Goal: Task Accomplishment & Management: Manage account settings

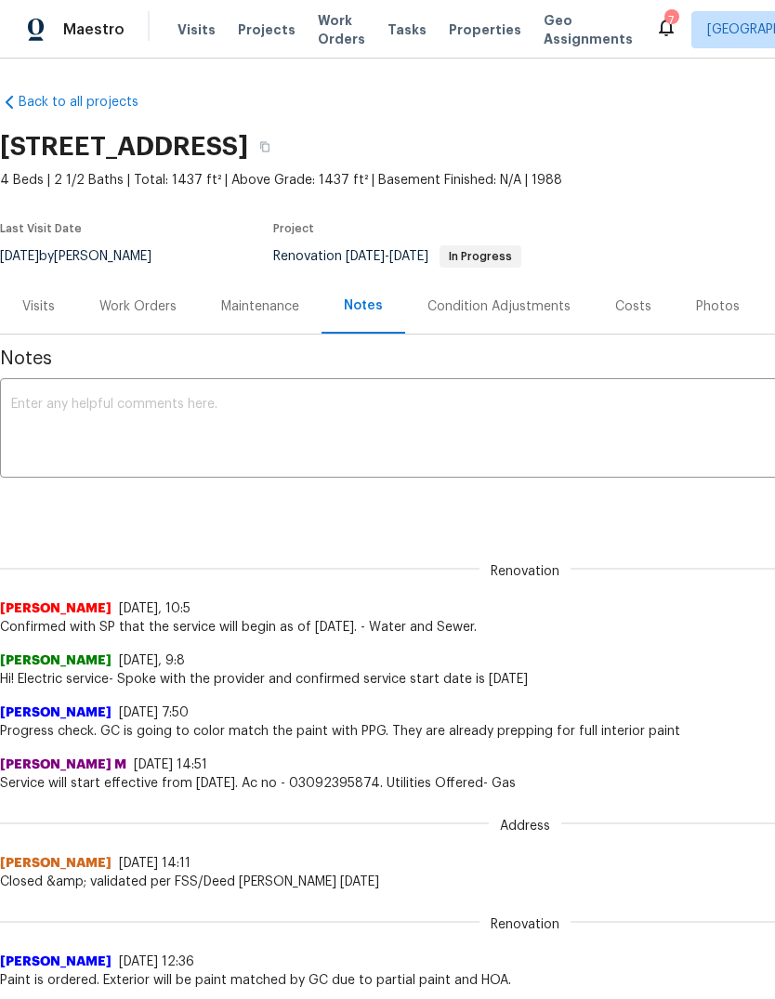
scroll to position [3, 0]
click at [151, 313] on div "Work Orders" at bounding box center [137, 306] width 77 height 19
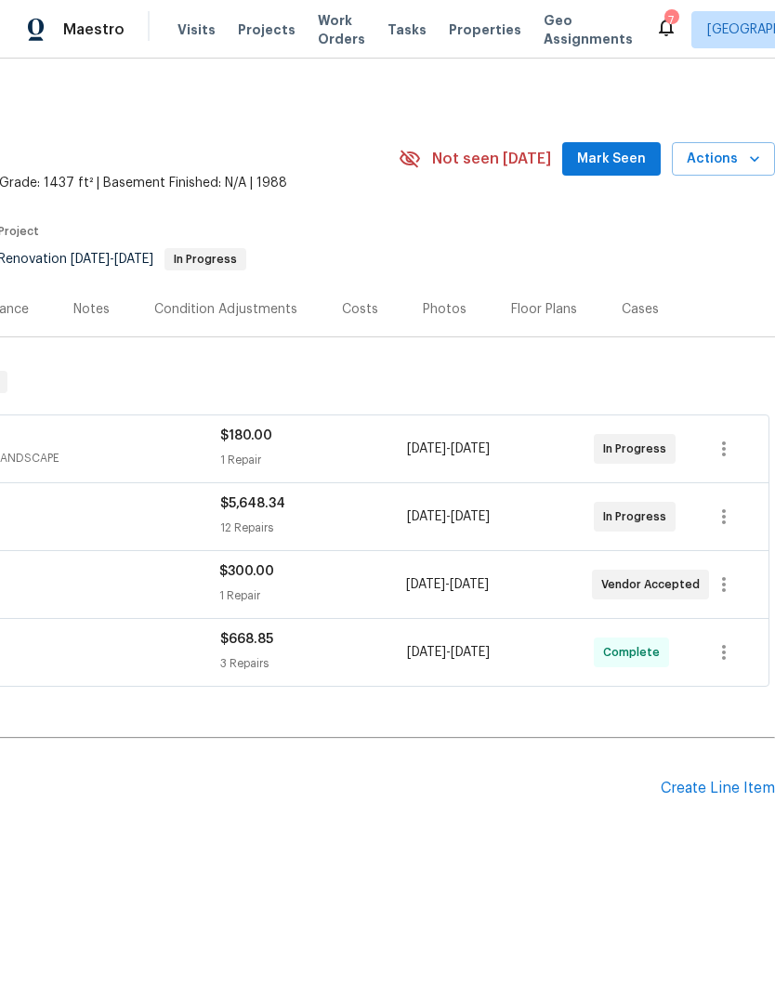
scroll to position [0, 275]
click at [727, 587] on icon "button" at bounding box center [724, 584] width 22 height 22
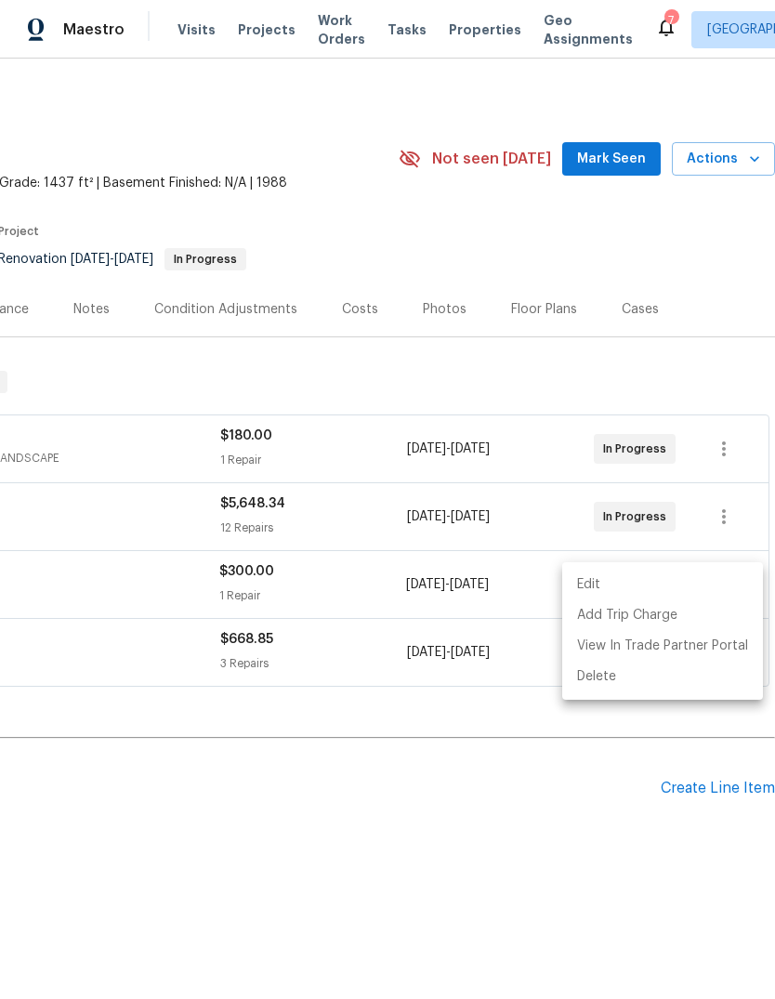
click at [603, 591] on li "Edit" at bounding box center [662, 585] width 201 height 31
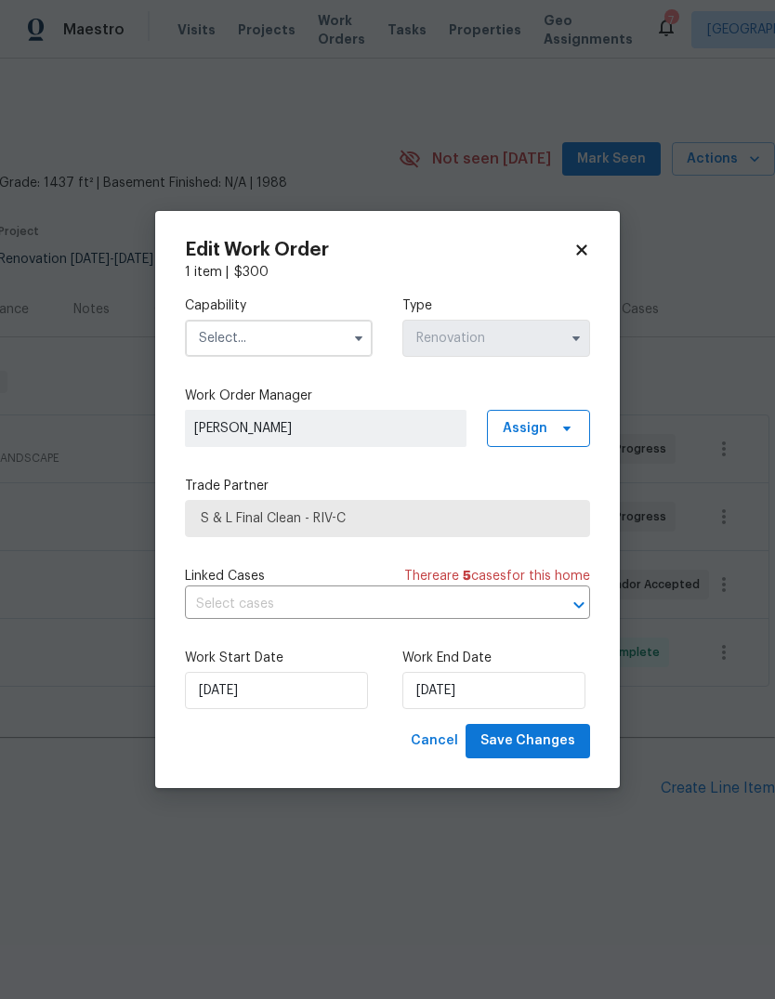
click at [329, 335] on input "text" at bounding box center [279, 338] width 188 height 37
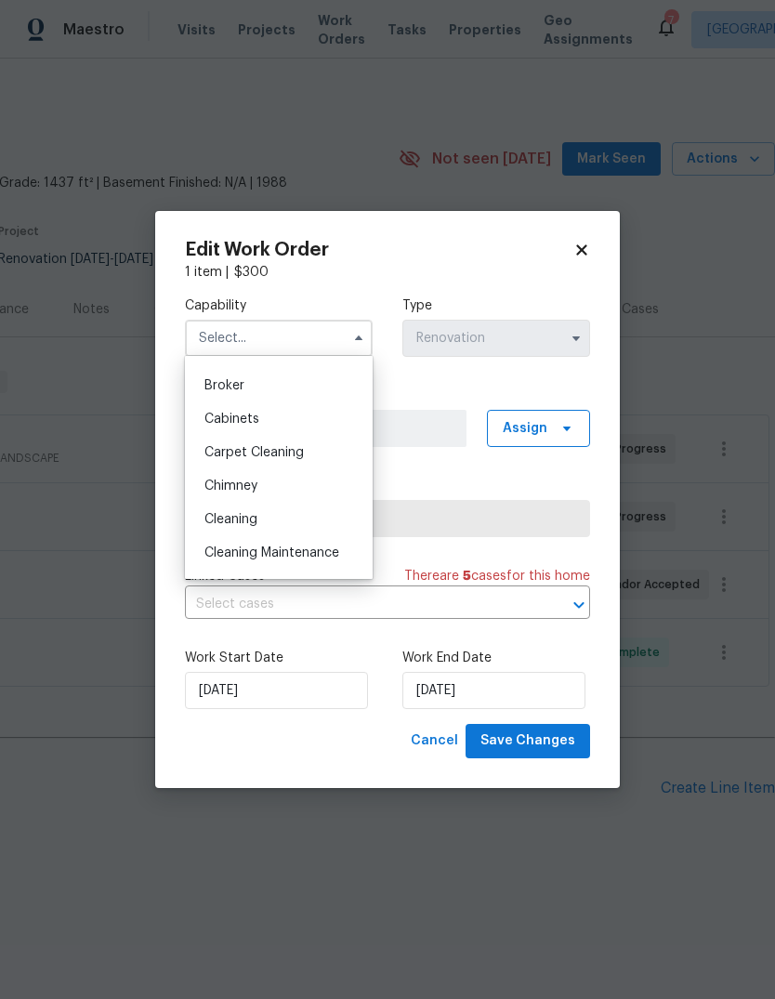
scroll to position [128, 0]
click at [241, 521] on span "Cleaning" at bounding box center [230, 516] width 53 height 13
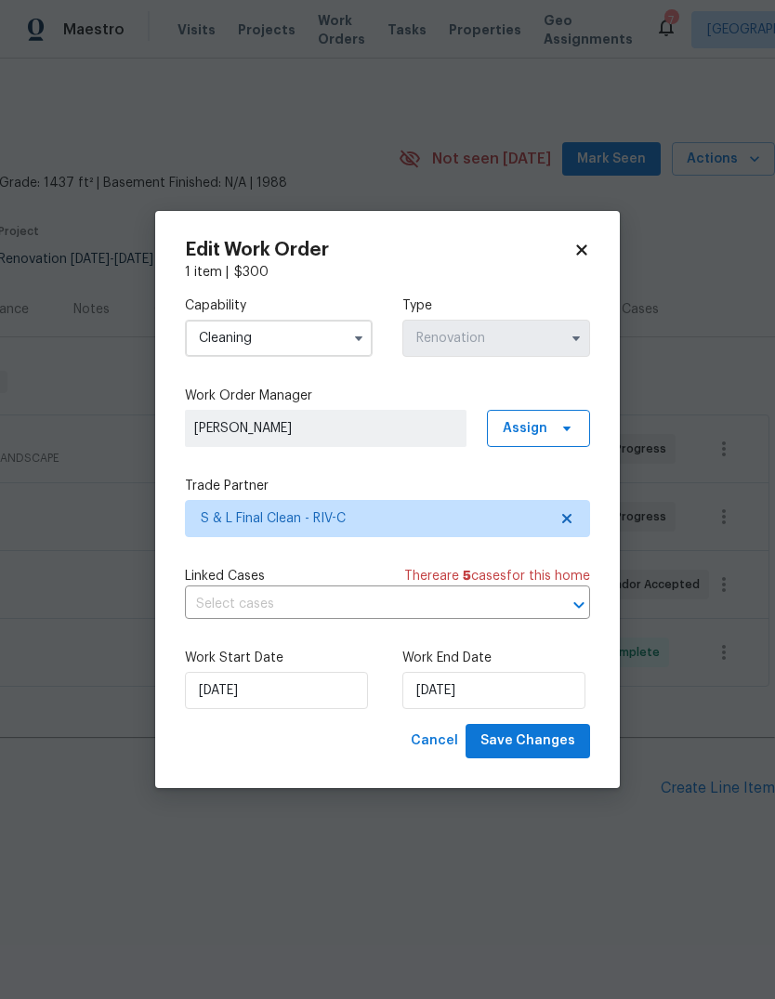
type input "Cleaning"
click at [276, 695] on input "[DATE]" at bounding box center [276, 690] width 183 height 37
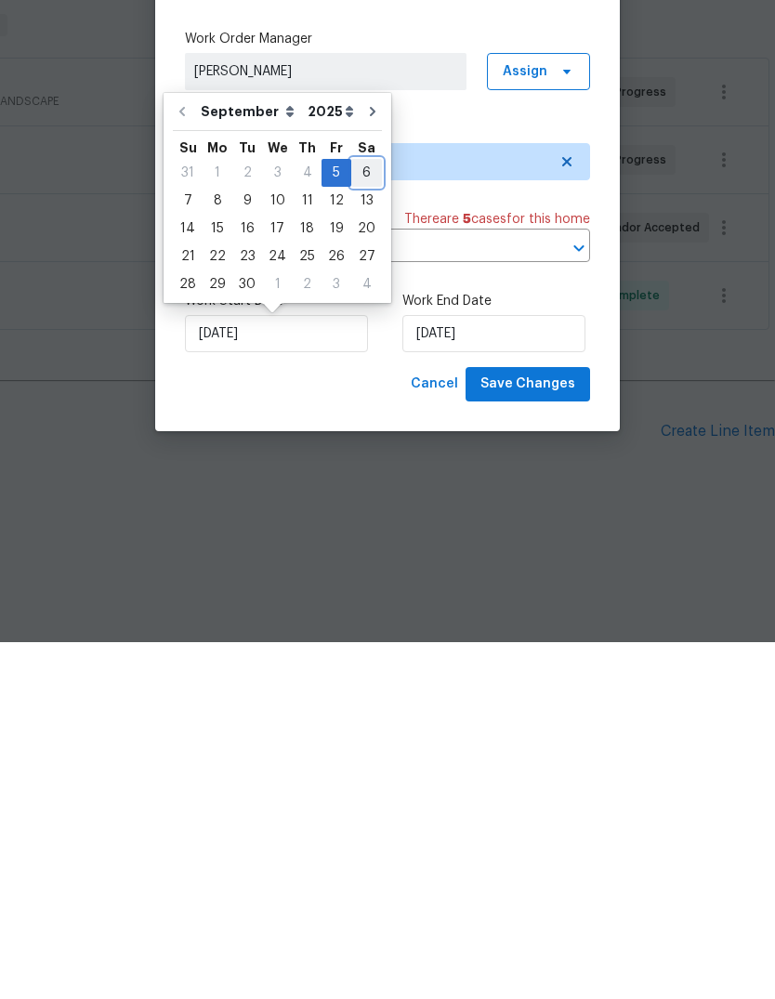
click at [357, 517] on div "6" at bounding box center [366, 530] width 31 height 26
type input "[DATE]"
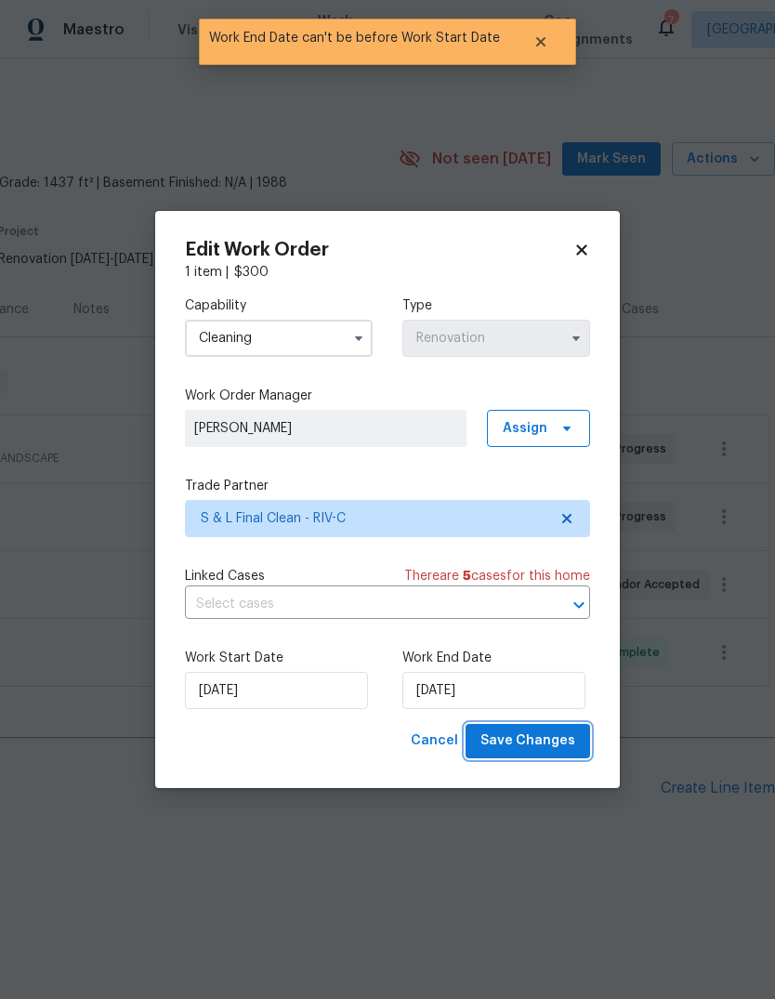
click at [519, 740] on span "Save Changes" at bounding box center [527, 740] width 95 height 23
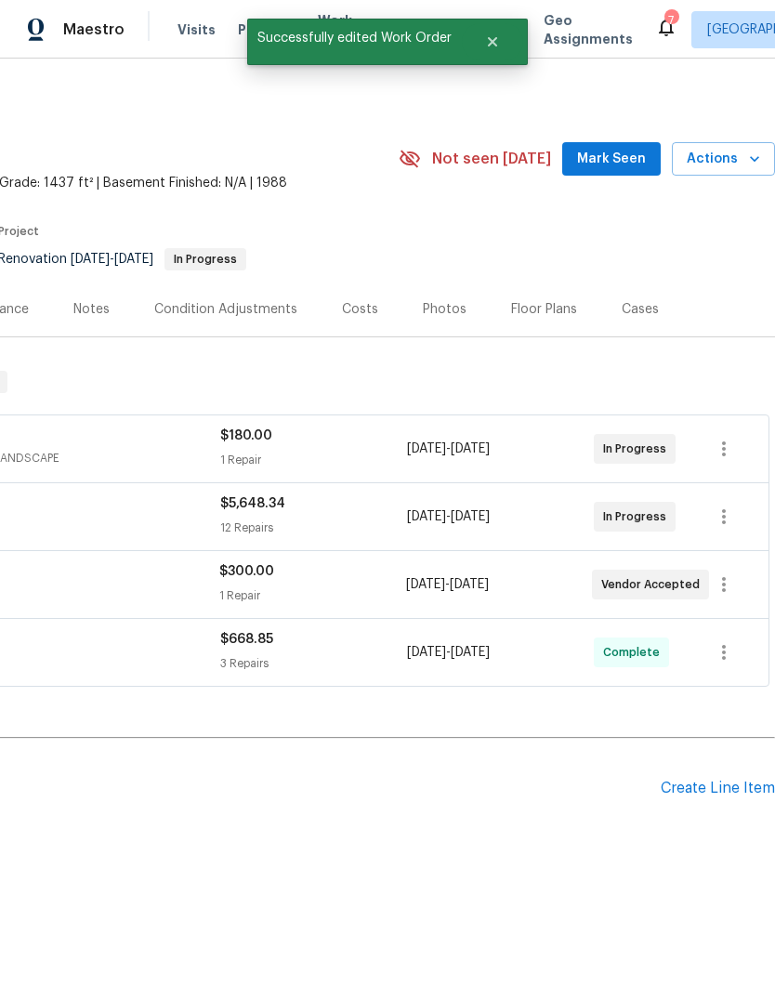
click at [614, 143] on button "Mark Seen" at bounding box center [611, 159] width 98 height 34
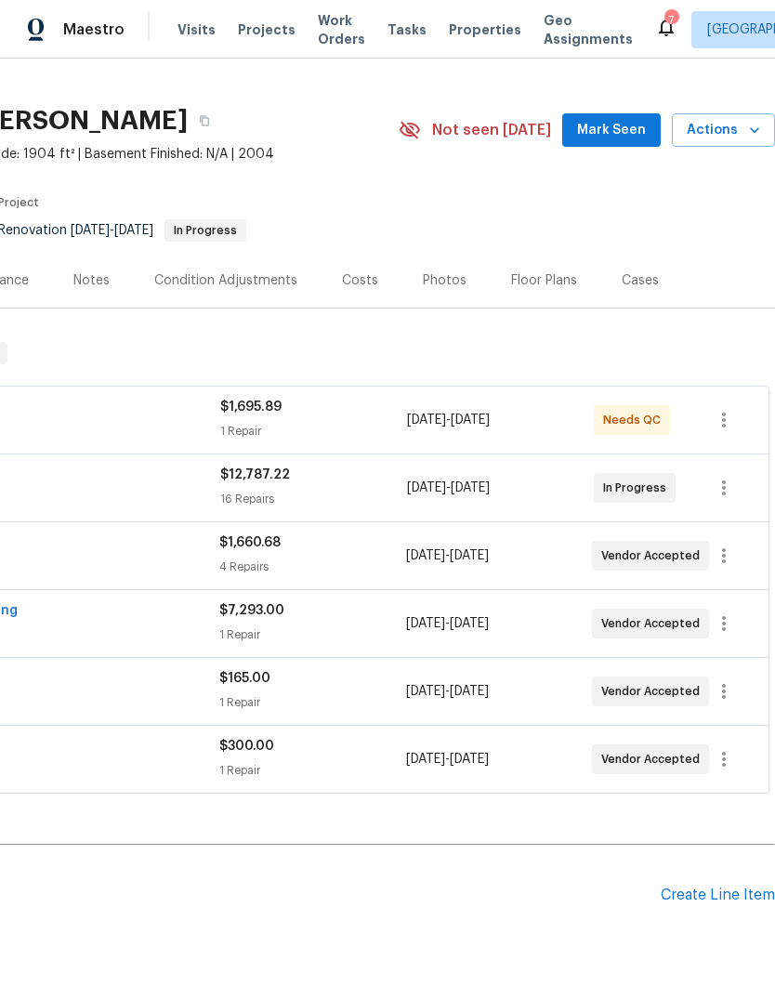
scroll to position [27, 275]
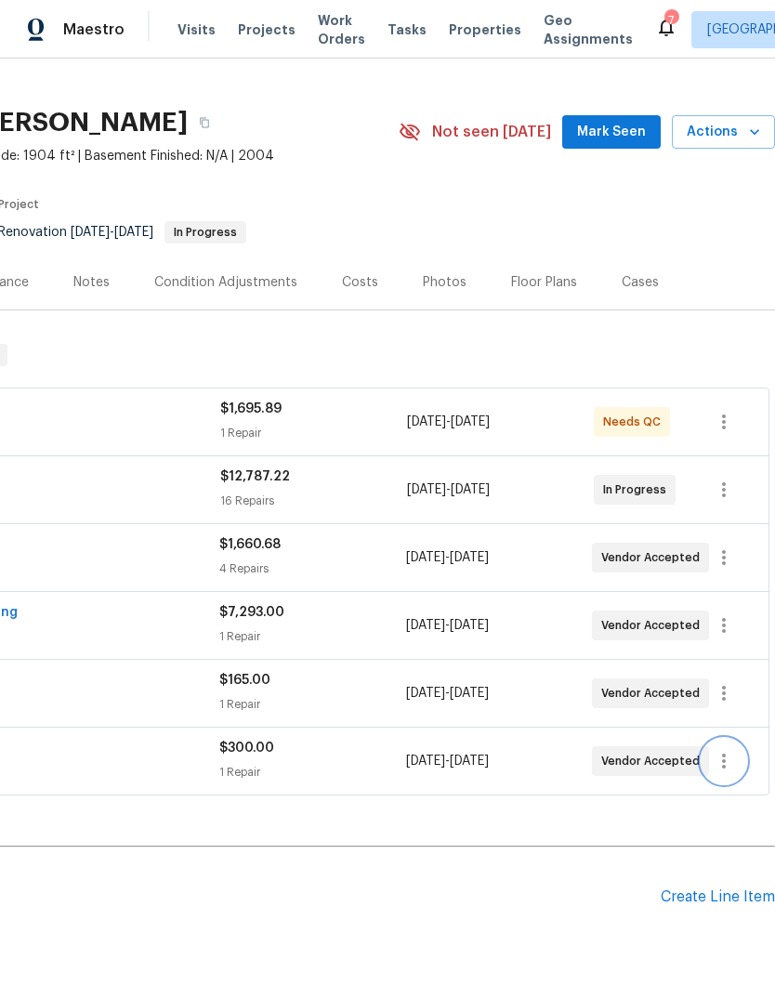
click at [720, 762] on icon "button" at bounding box center [724, 761] width 22 height 22
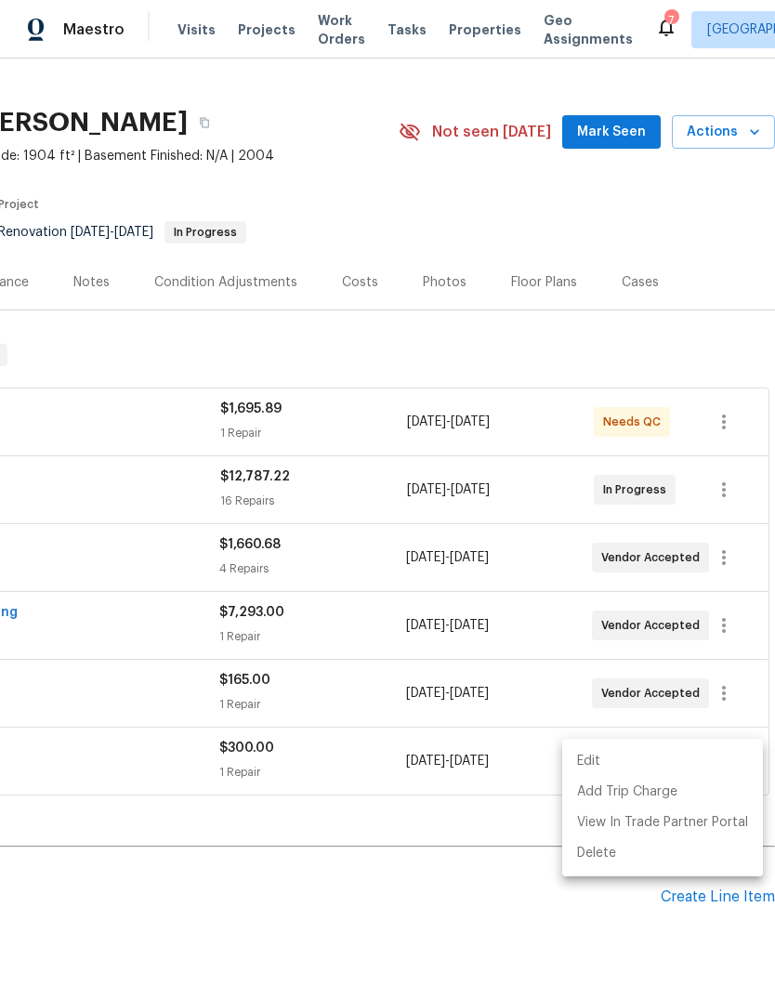
click at [593, 767] on li "Edit" at bounding box center [662, 761] width 201 height 31
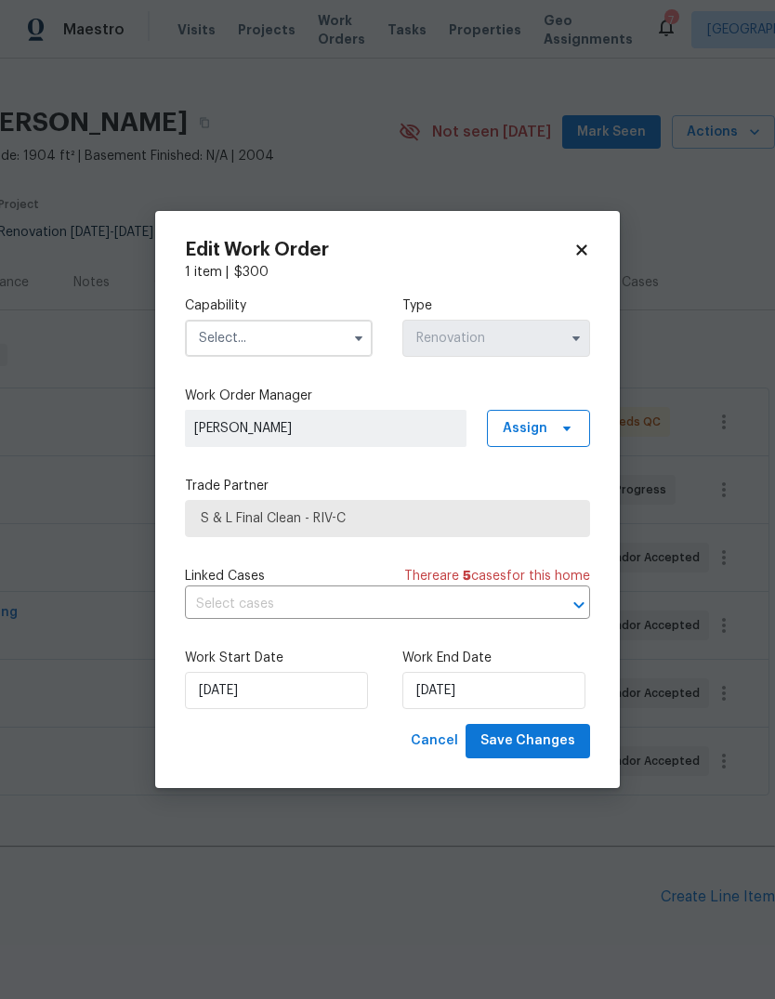
click at [324, 328] on input "text" at bounding box center [279, 338] width 188 height 37
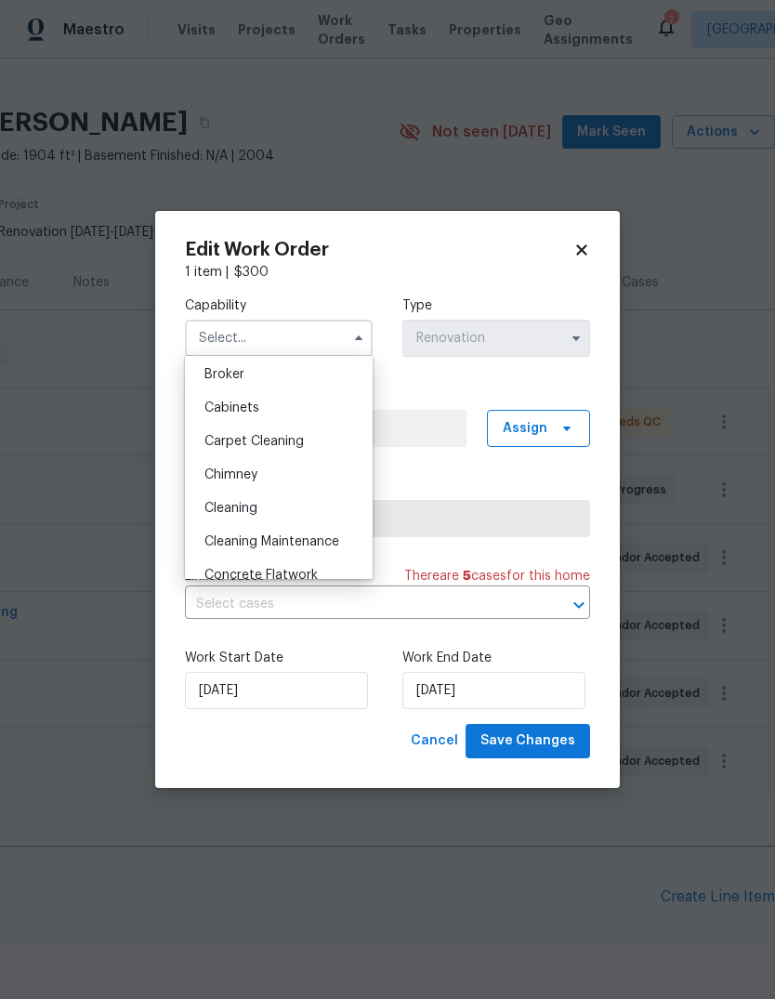
scroll to position [150, 0]
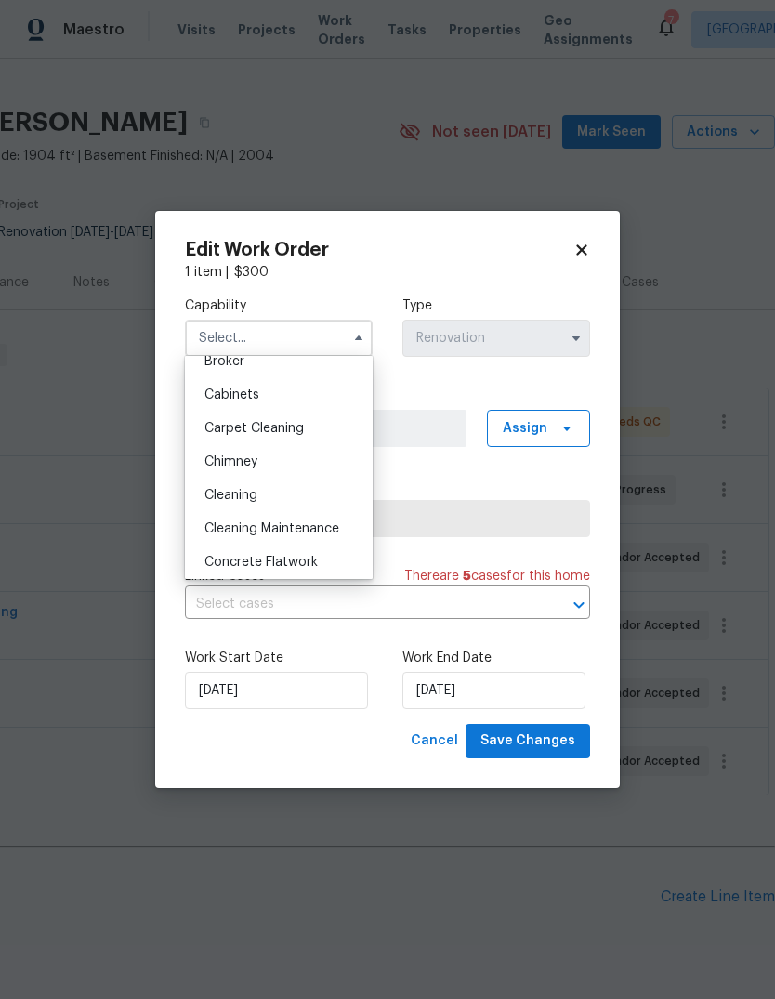
click at [254, 485] on div "Cleaning" at bounding box center [279, 494] width 178 height 33
type input "Cleaning"
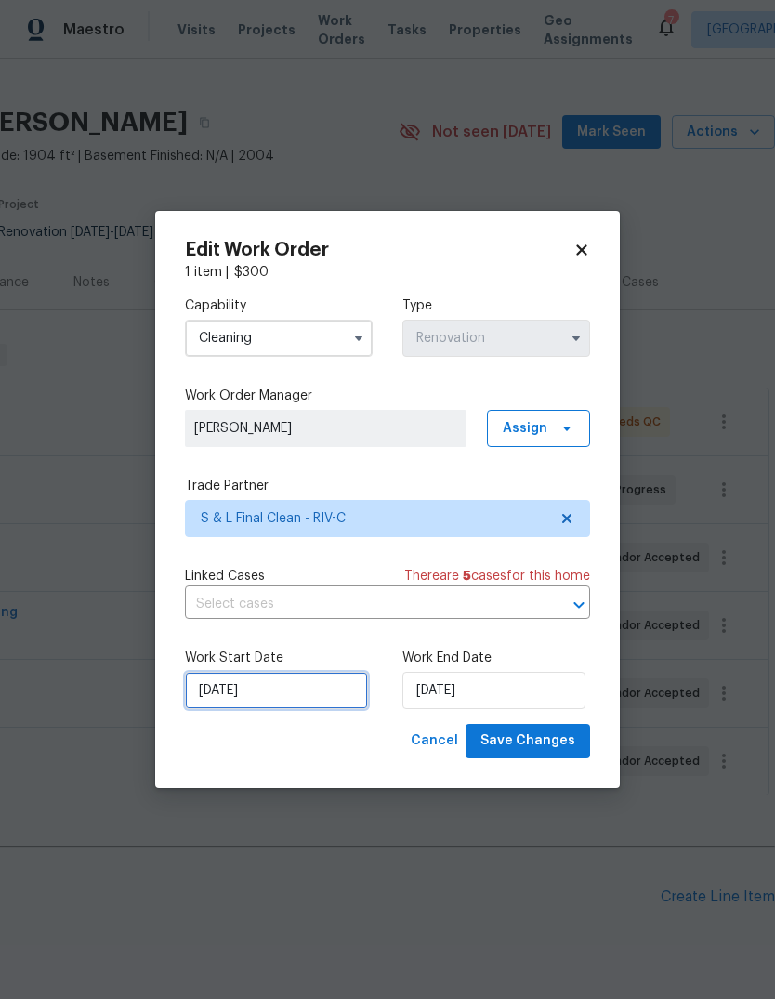
click at [256, 695] on input "9/8/2025" at bounding box center [276, 690] width 183 height 37
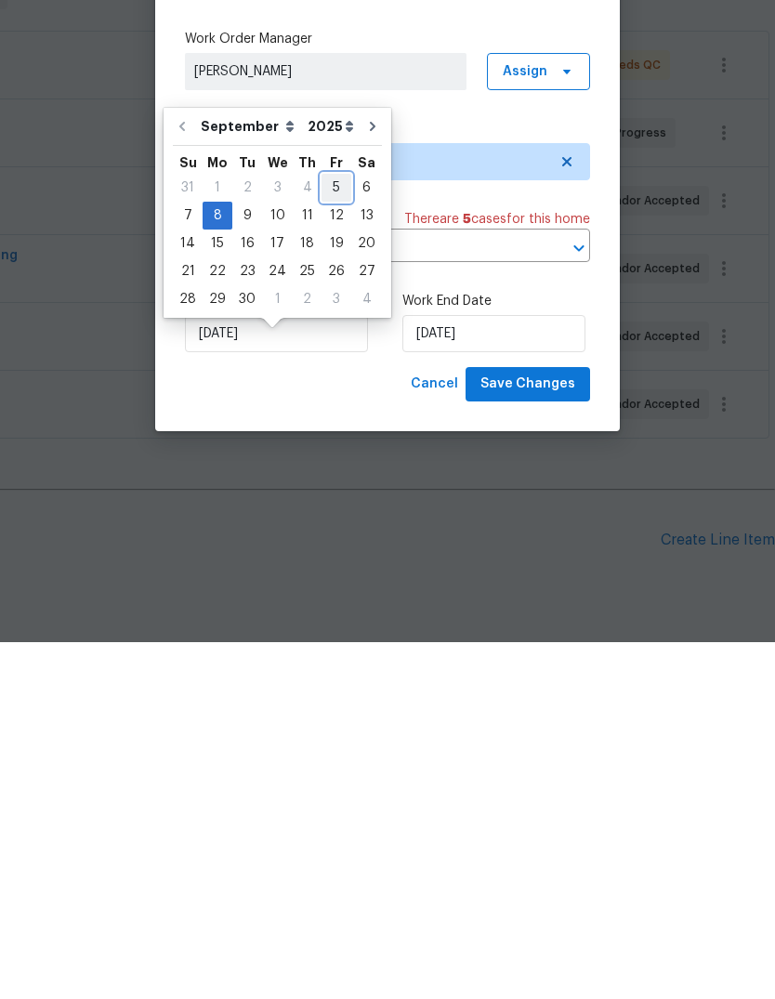
click at [328, 531] on div "5" at bounding box center [336, 544] width 30 height 26
type input "[DATE]"
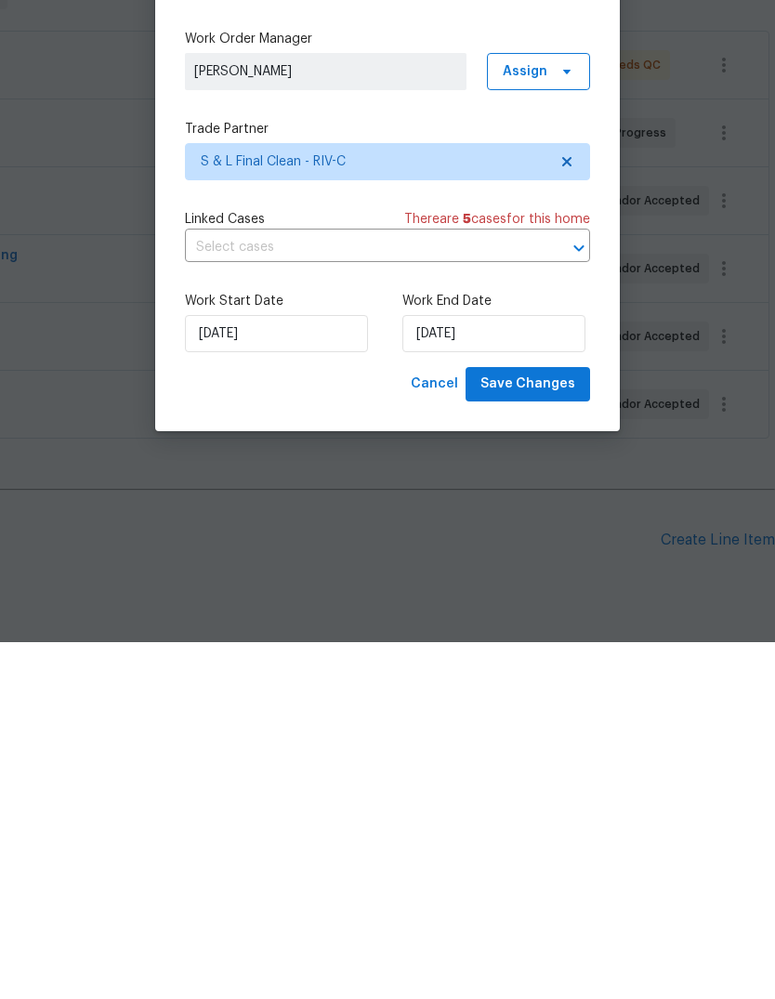
scroll to position [70, 0]
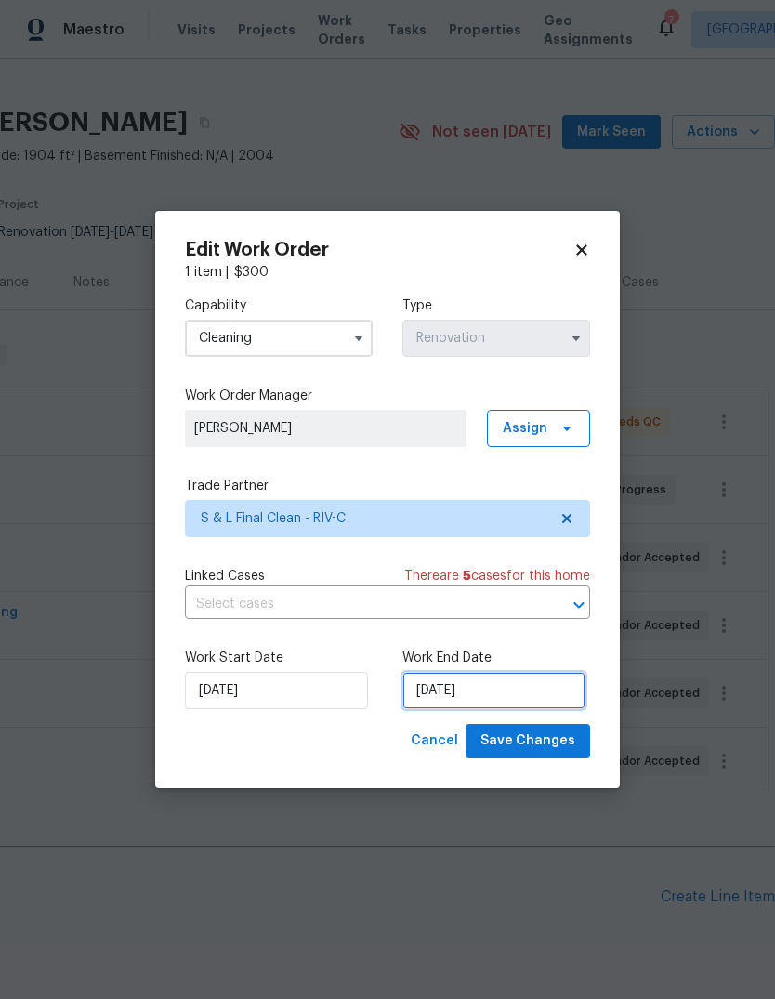
click at [452, 695] on input "9/8/2025" at bounding box center [493, 690] width 183 height 37
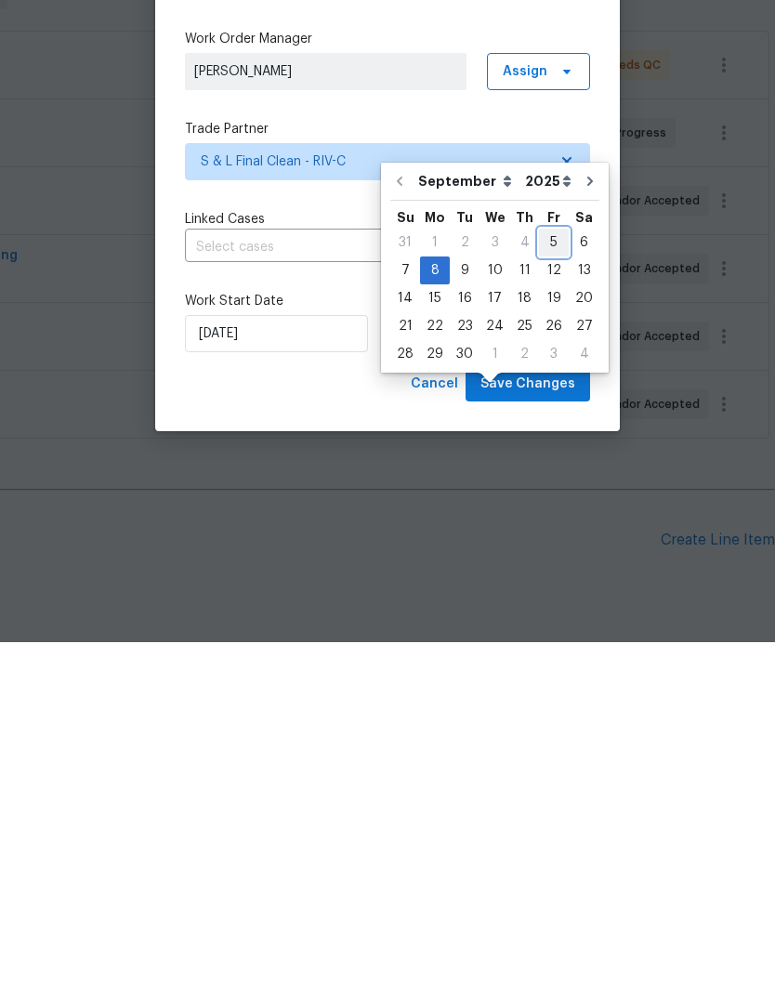
click at [547, 586] on div "5" at bounding box center [554, 599] width 30 height 26
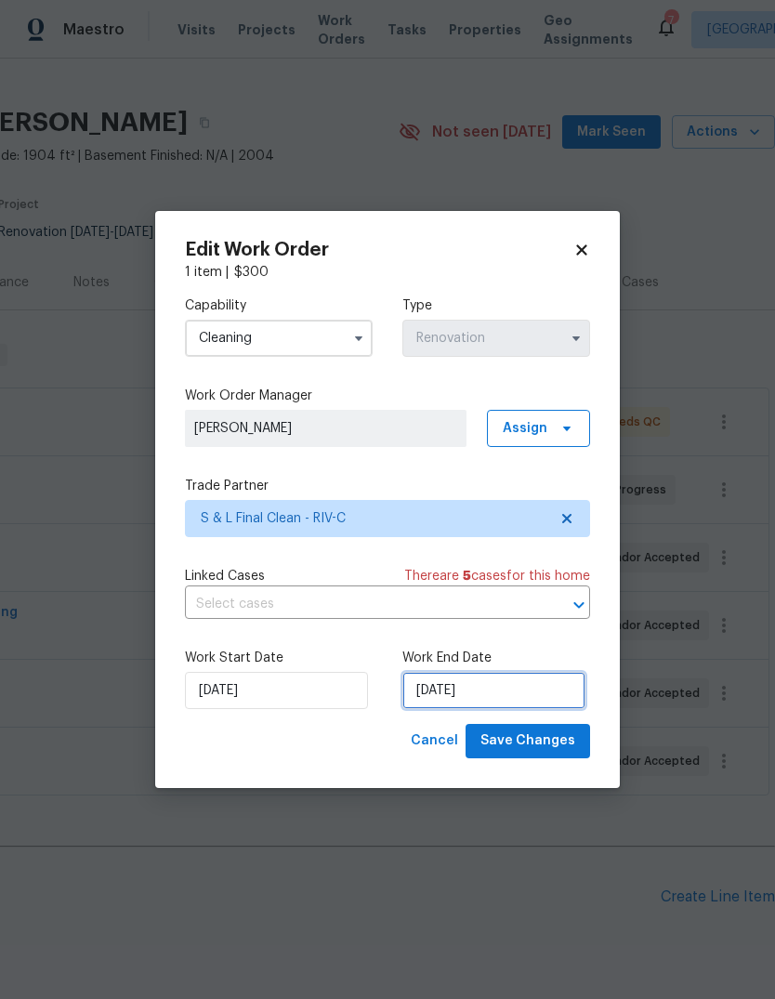
click at [460, 688] on input "[DATE]" at bounding box center [493, 690] width 183 height 37
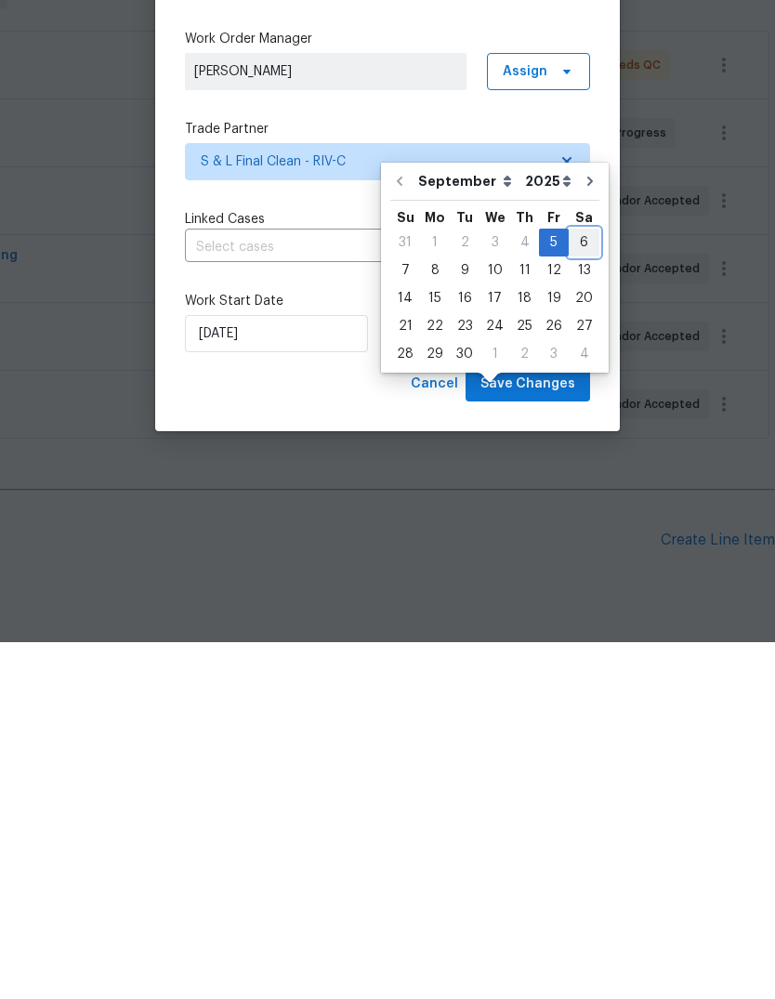
click at [581, 586] on div "6" at bounding box center [584, 599] width 31 height 26
type input "[DATE]"
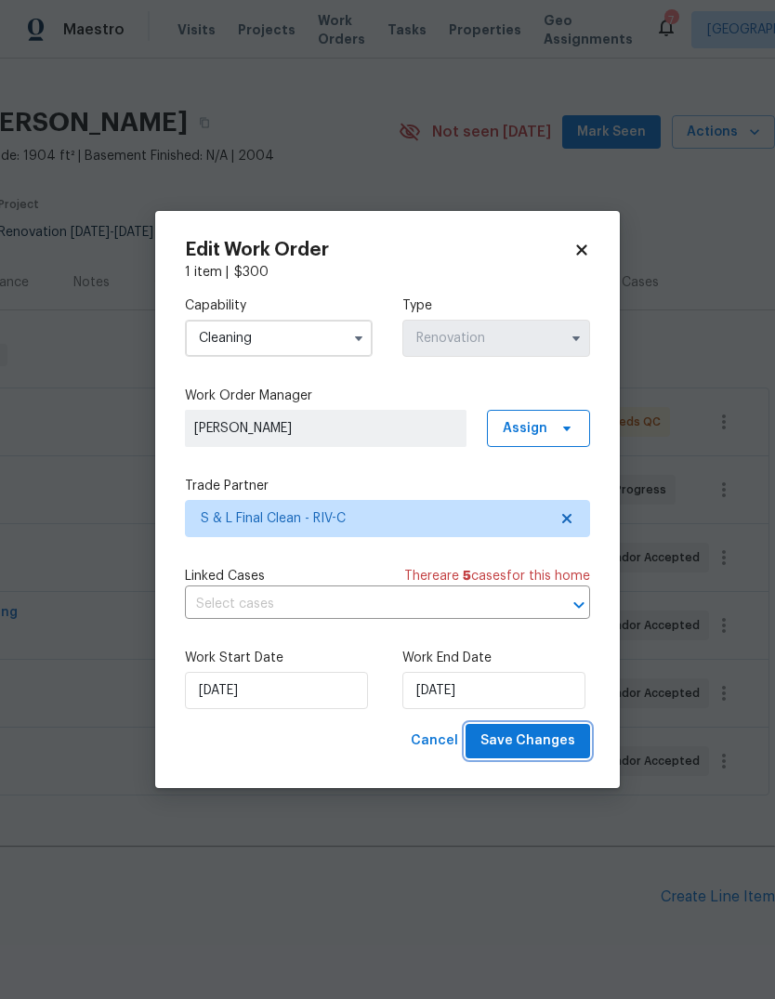
click at [530, 748] on span "Save Changes" at bounding box center [527, 740] width 95 height 23
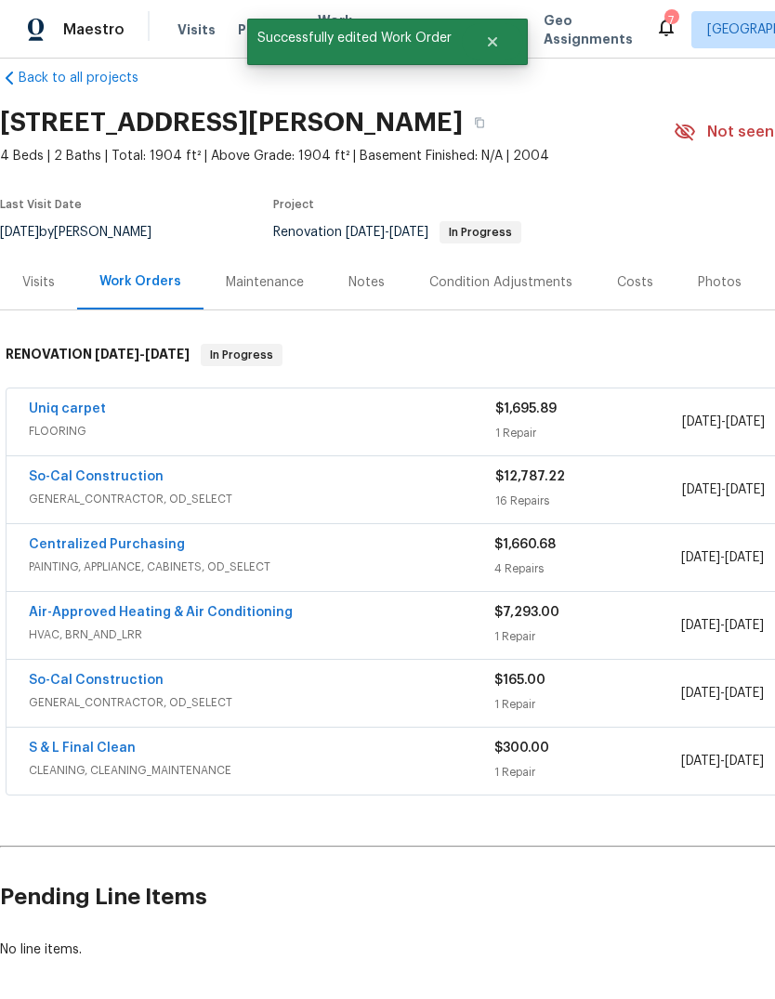
scroll to position [27, 0]
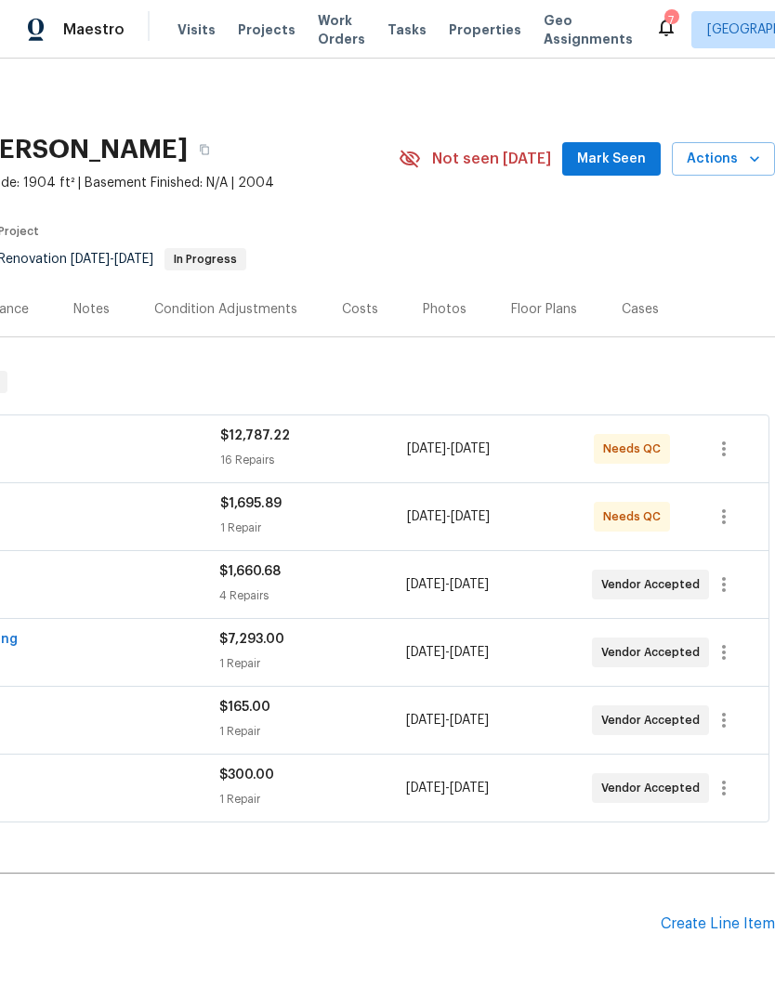
click at [622, 160] on span "Mark Seen" at bounding box center [611, 159] width 69 height 23
click at [743, 151] on span "Actions" at bounding box center [723, 159] width 73 height 23
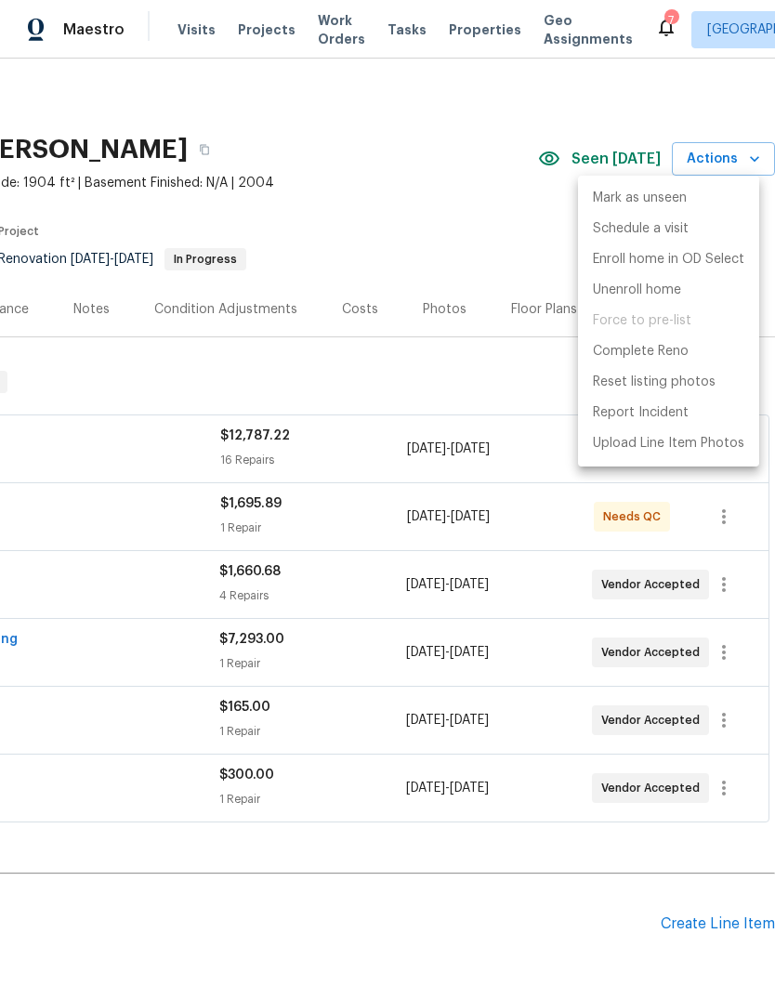
click at [411, 642] on div at bounding box center [387, 499] width 775 height 999
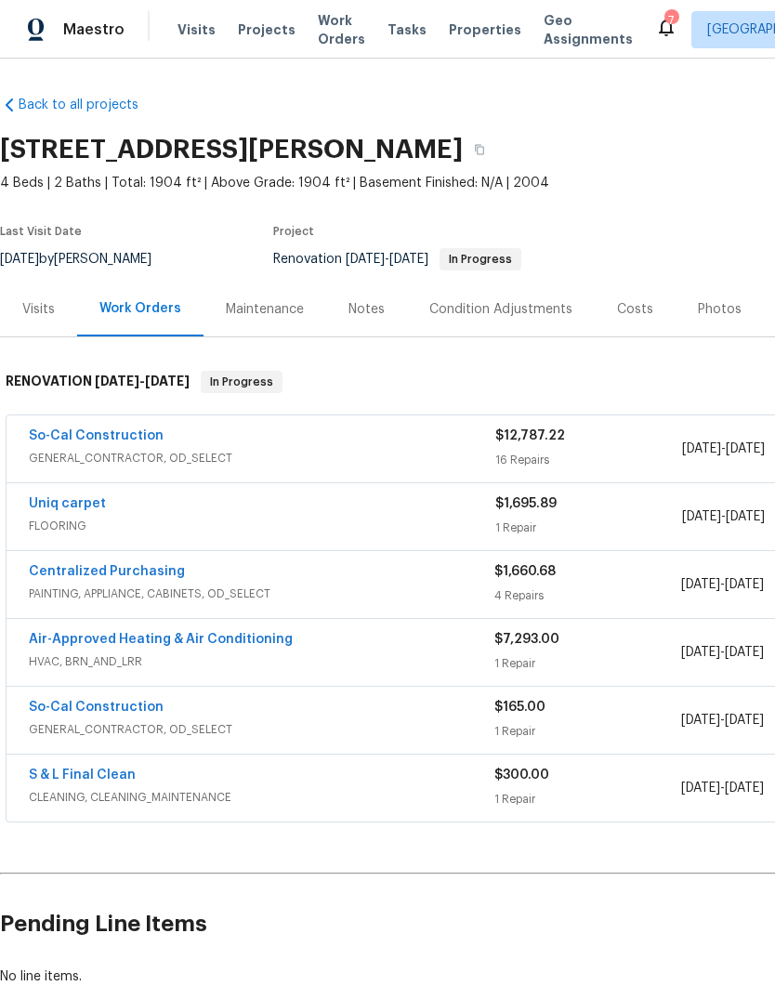
scroll to position [0, 0]
click at [111, 509] on link "So-Cal Construction" at bounding box center [96, 503] width 135 height 13
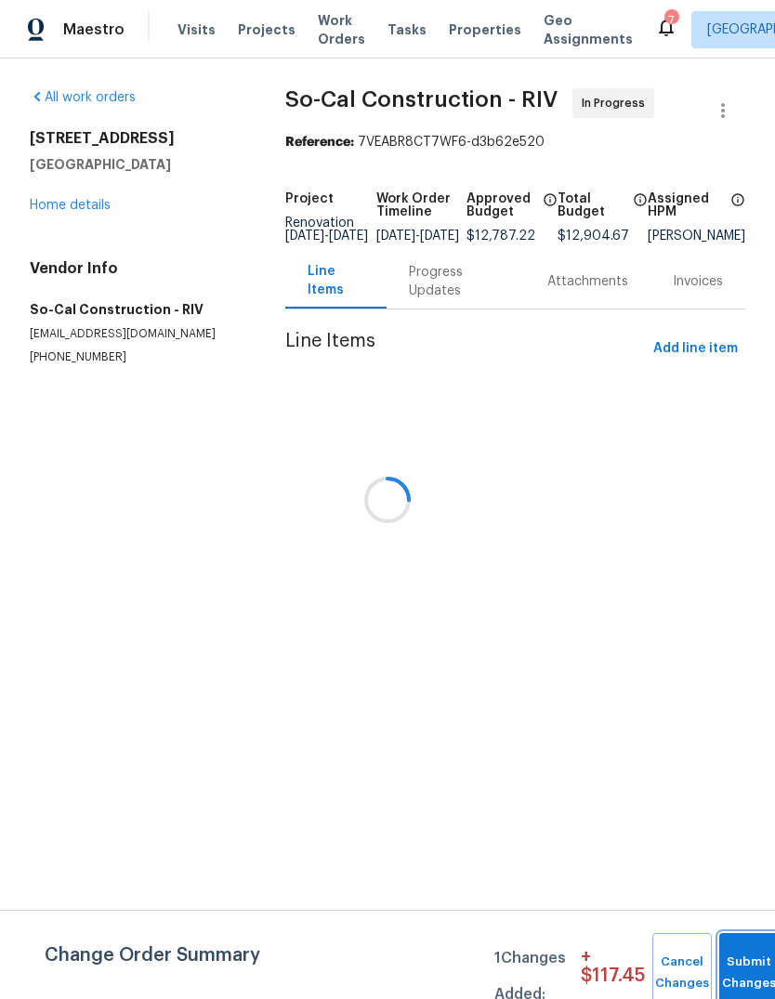
click at [741, 957] on button "Submit Changes" at bounding box center [748, 973] width 59 height 80
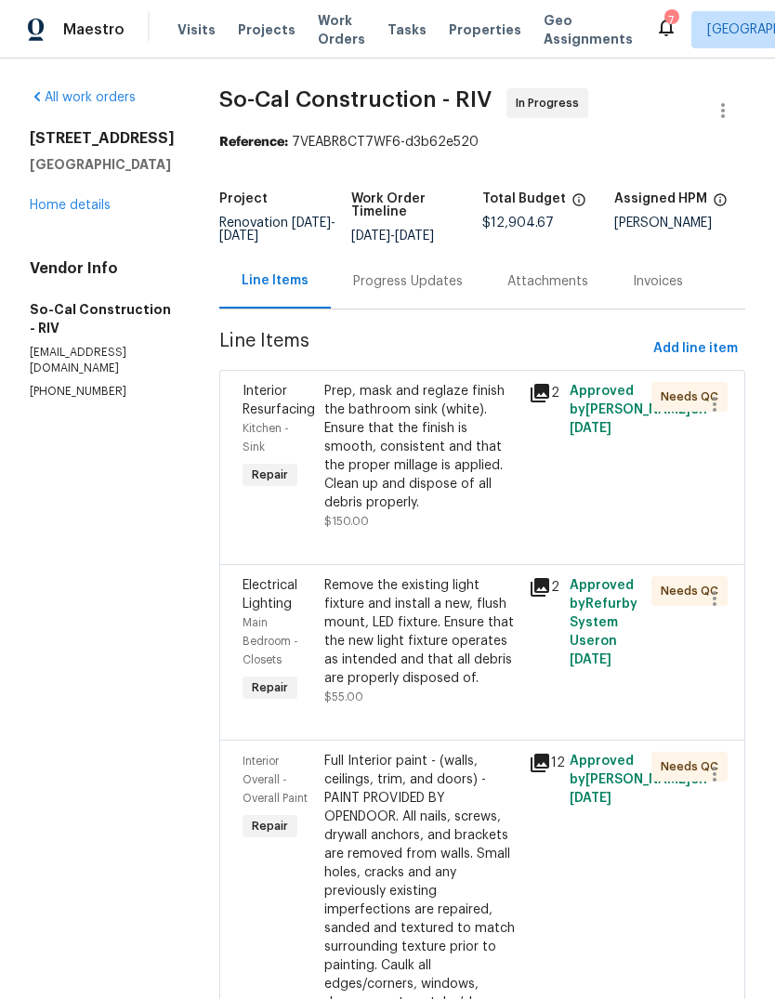
click at [80, 210] on link "Home details" at bounding box center [70, 205] width 81 height 13
